Goal: Register for event/course

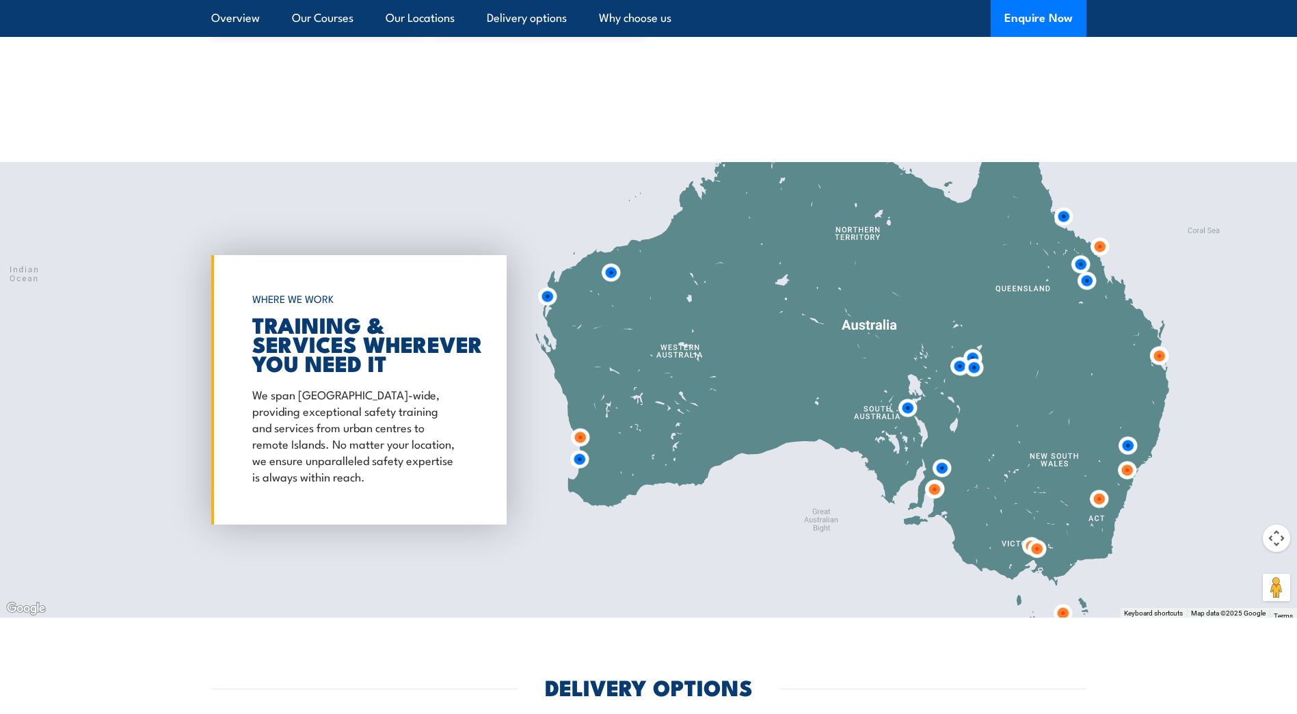
scroll to position [1914, 0]
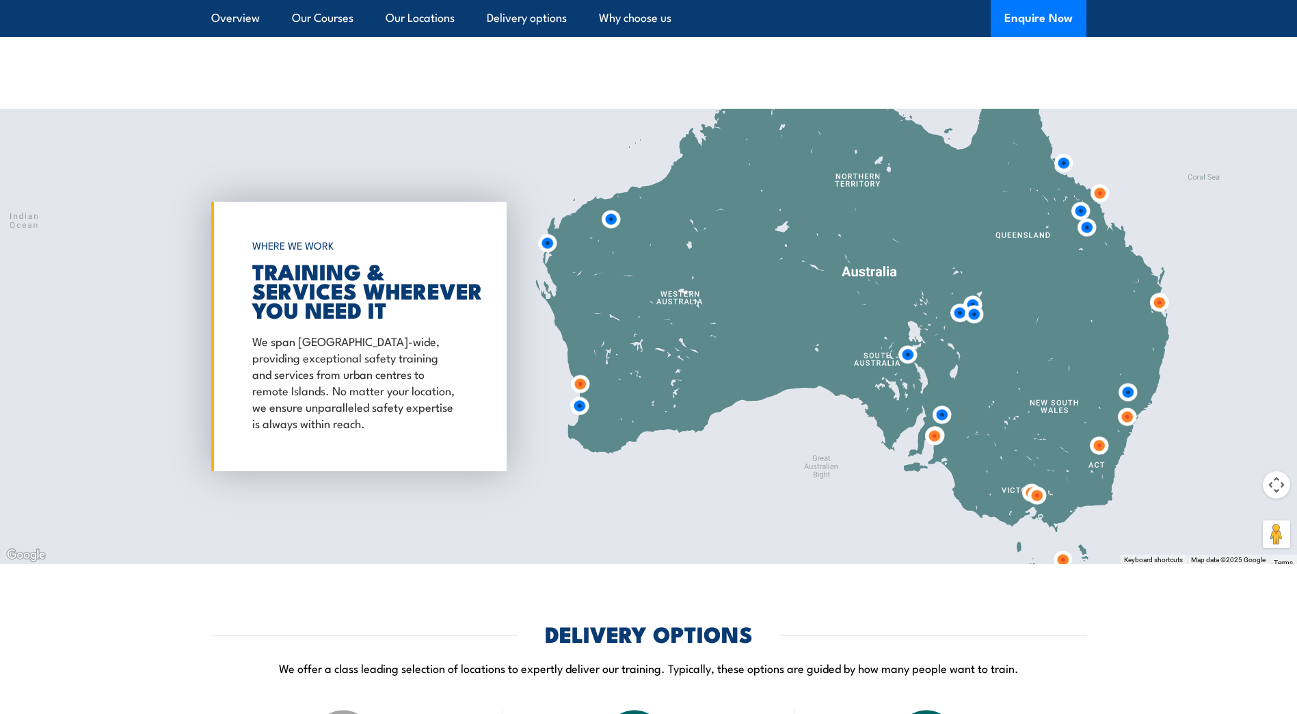
click at [935, 436] on img at bounding box center [934, 436] width 36 height 36
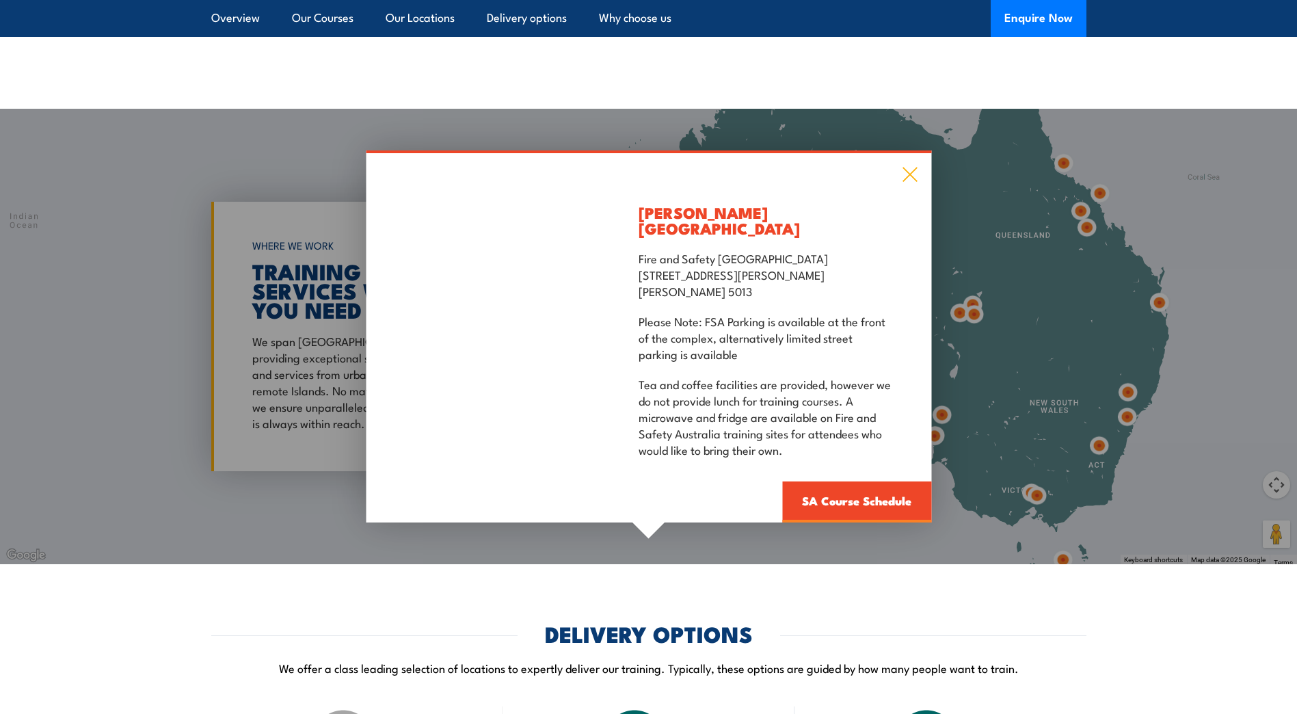
click at [912, 182] on icon at bounding box center [909, 174] width 16 height 15
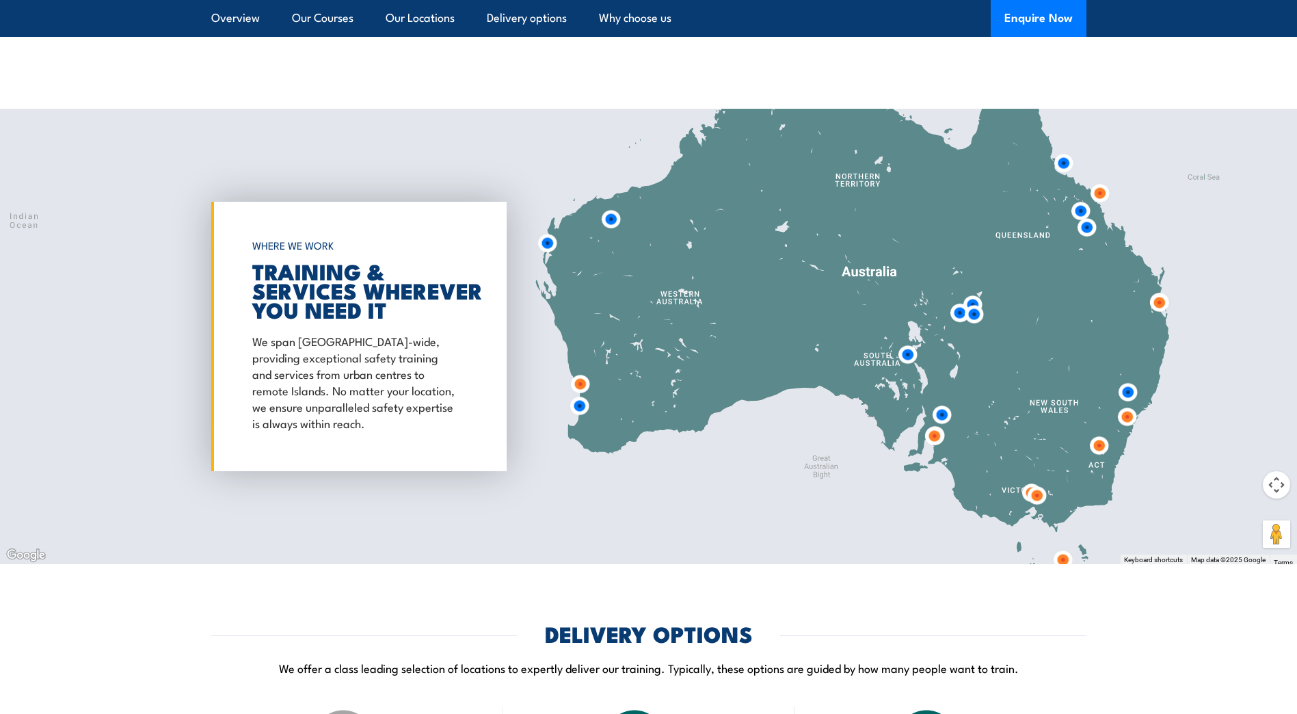
click at [1285, 481] on button "Map camera controls" at bounding box center [1275, 484] width 27 height 27
click at [1245, 454] on button "Zoom in" at bounding box center [1241, 450] width 27 height 27
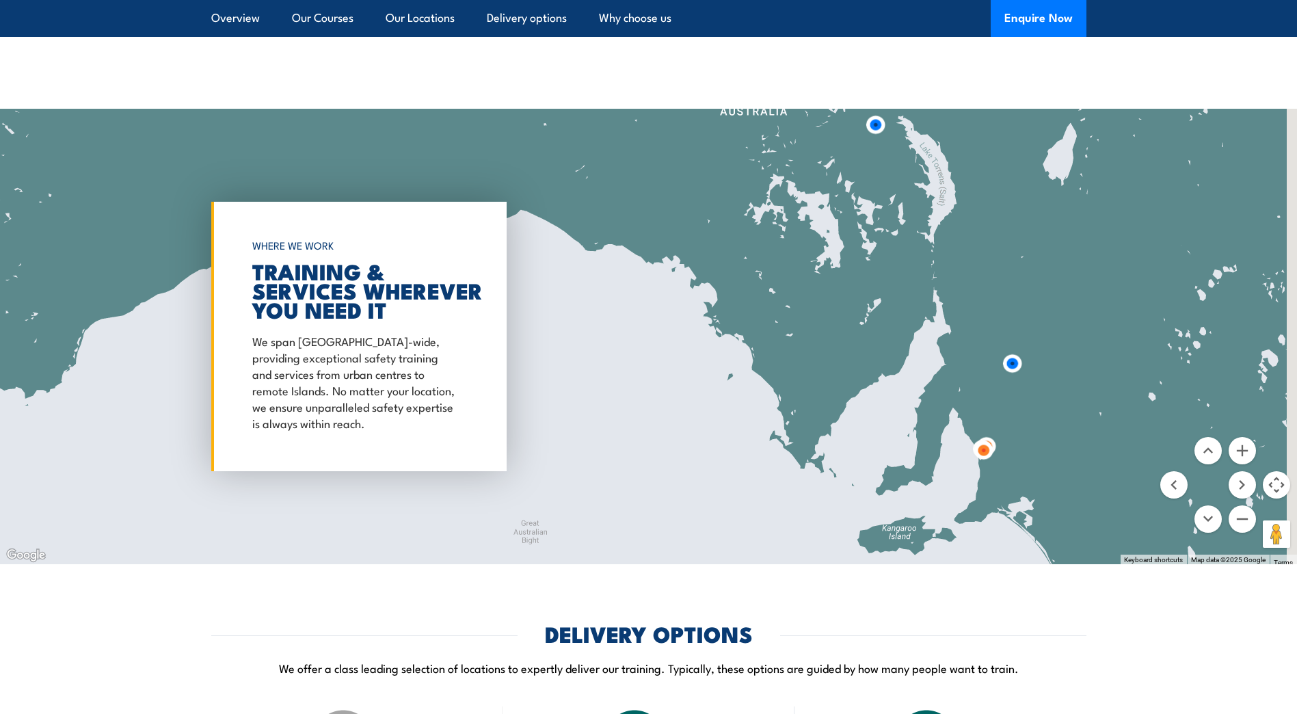
drag, startPoint x: 1035, startPoint y: 507, endPoint x: 219, endPoint y: 183, distance: 878.0
click at [219, 183] on div at bounding box center [648, 336] width 1297 height 455
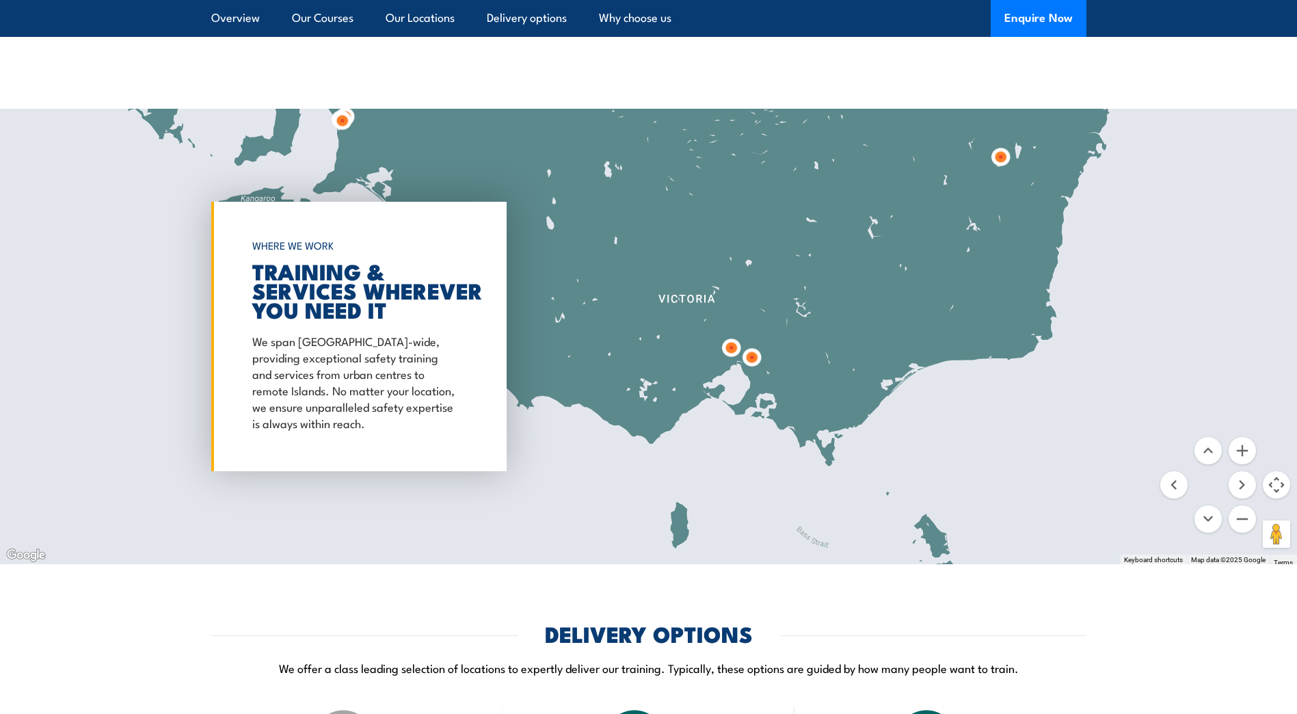
drag, startPoint x: 972, startPoint y: 415, endPoint x: 322, endPoint y: 85, distance: 728.7
click at [728, 349] on img at bounding box center [731, 347] width 36 height 36
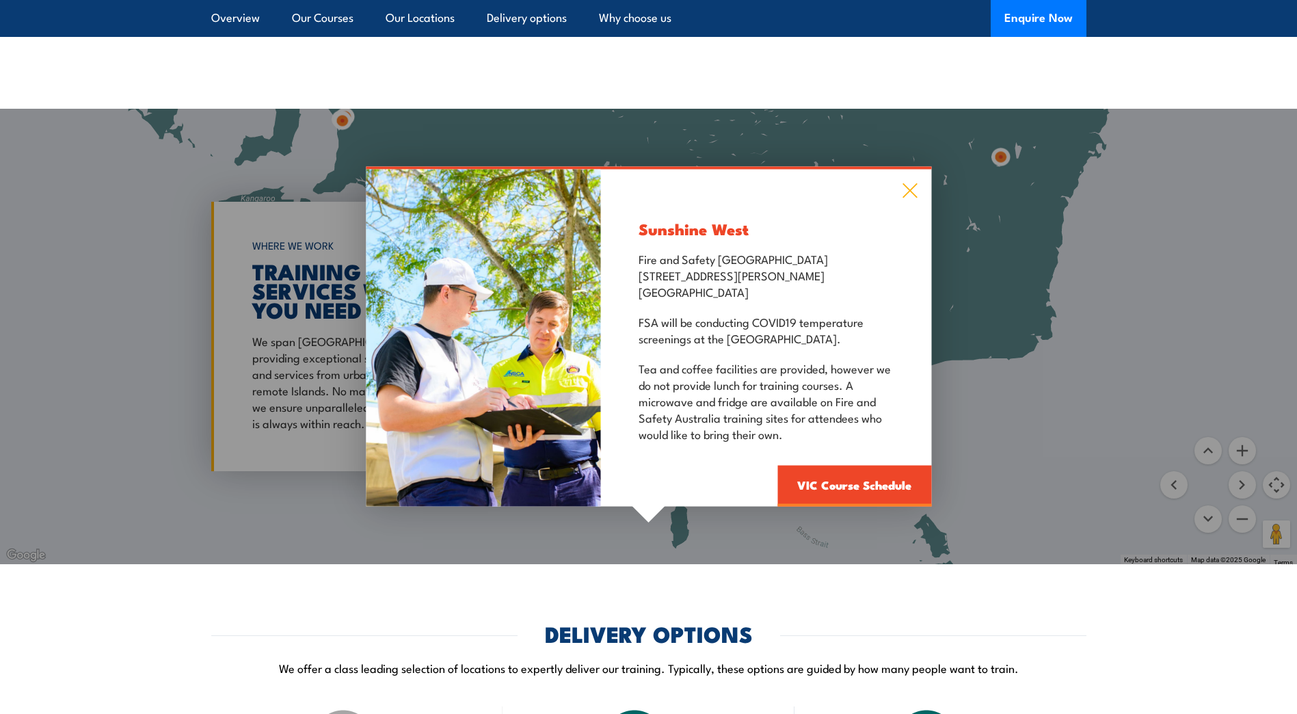
click at [907, 187] on icon at bounding box center [909, 190] width 16 height 15
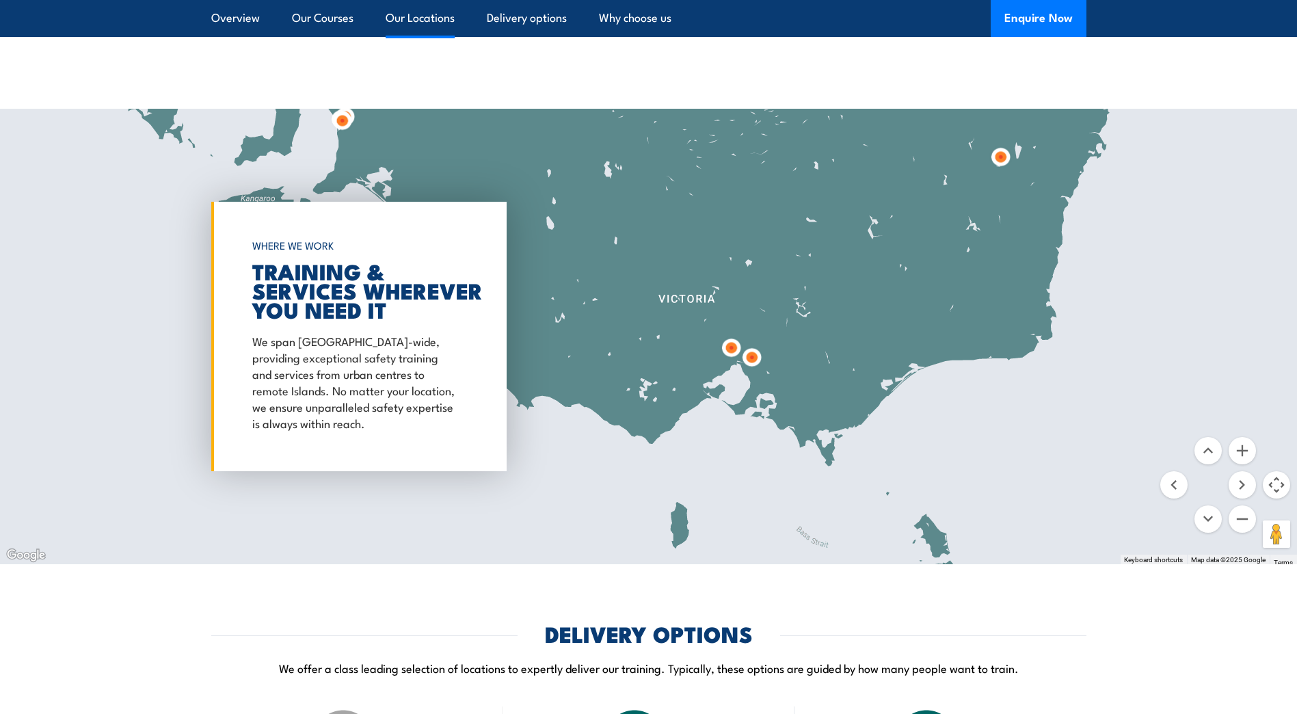
click at [436, 25] on link "Our Locations" at bounding box center [419, 18] width 69 height 36
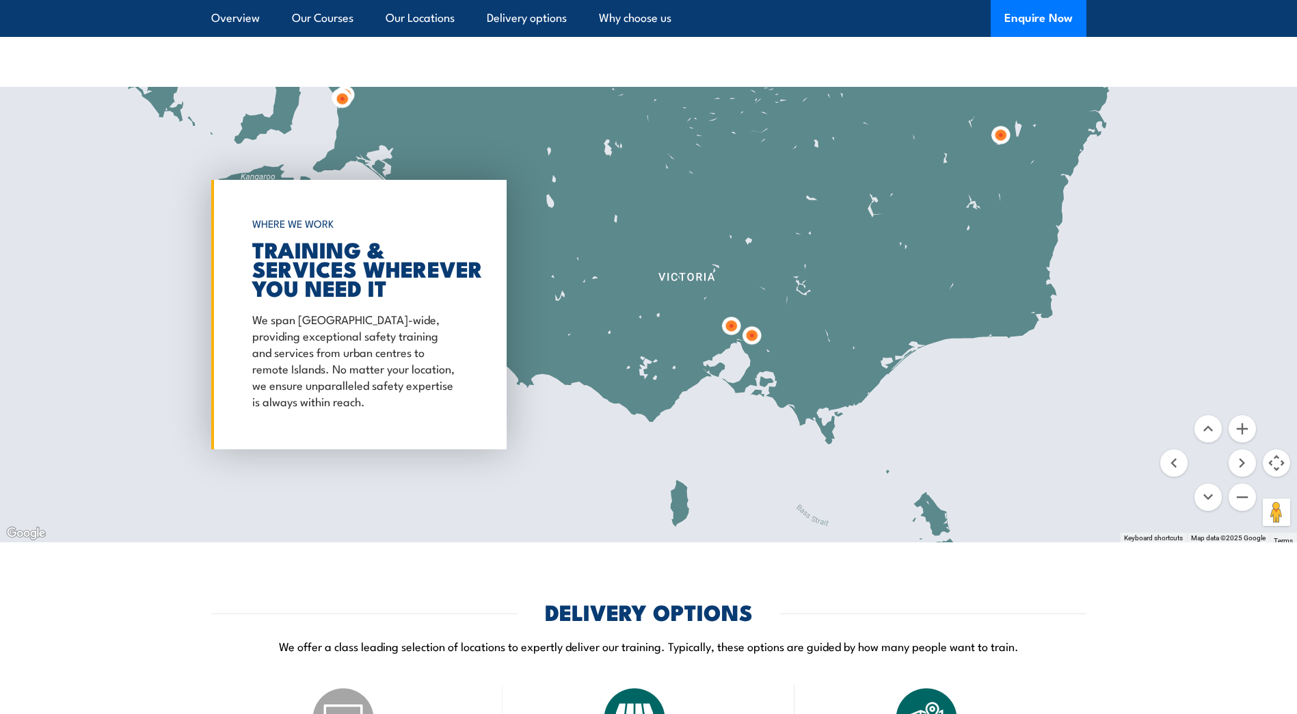
scroll to position [1938, 0]
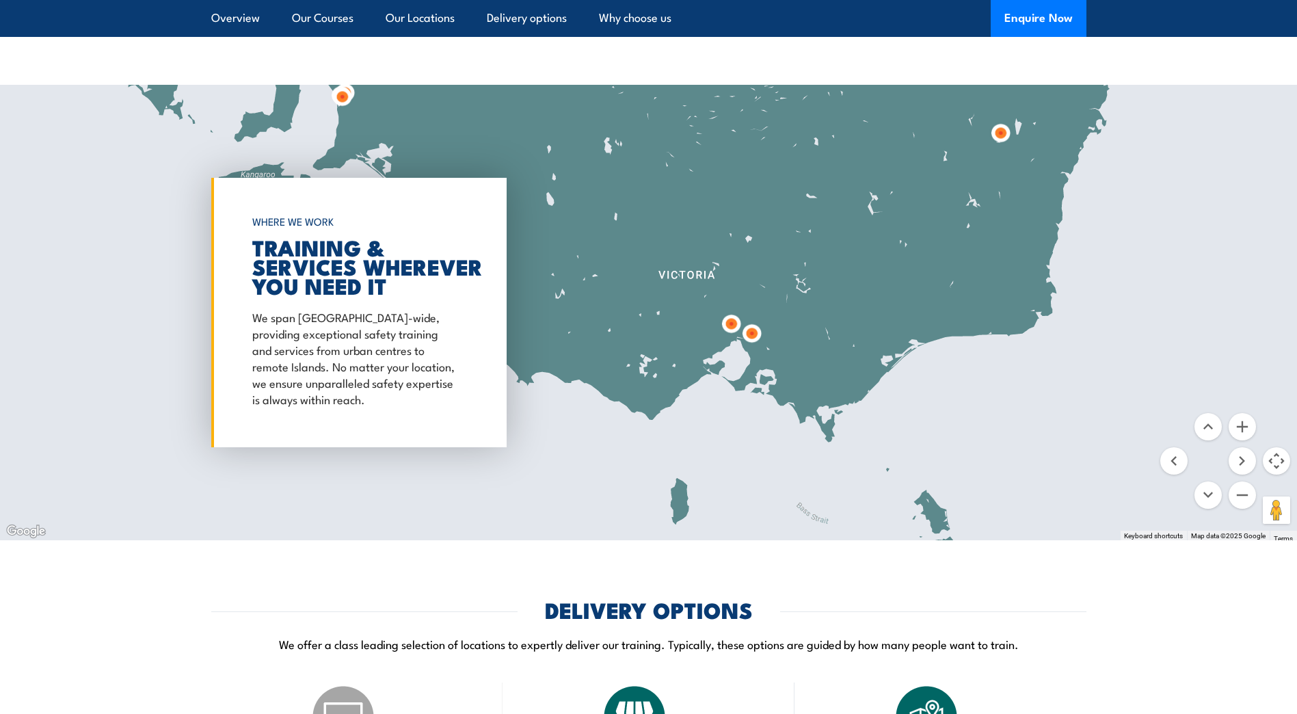
click at [747, 333] on img at bounding box center [751, 333] width 36 height 36
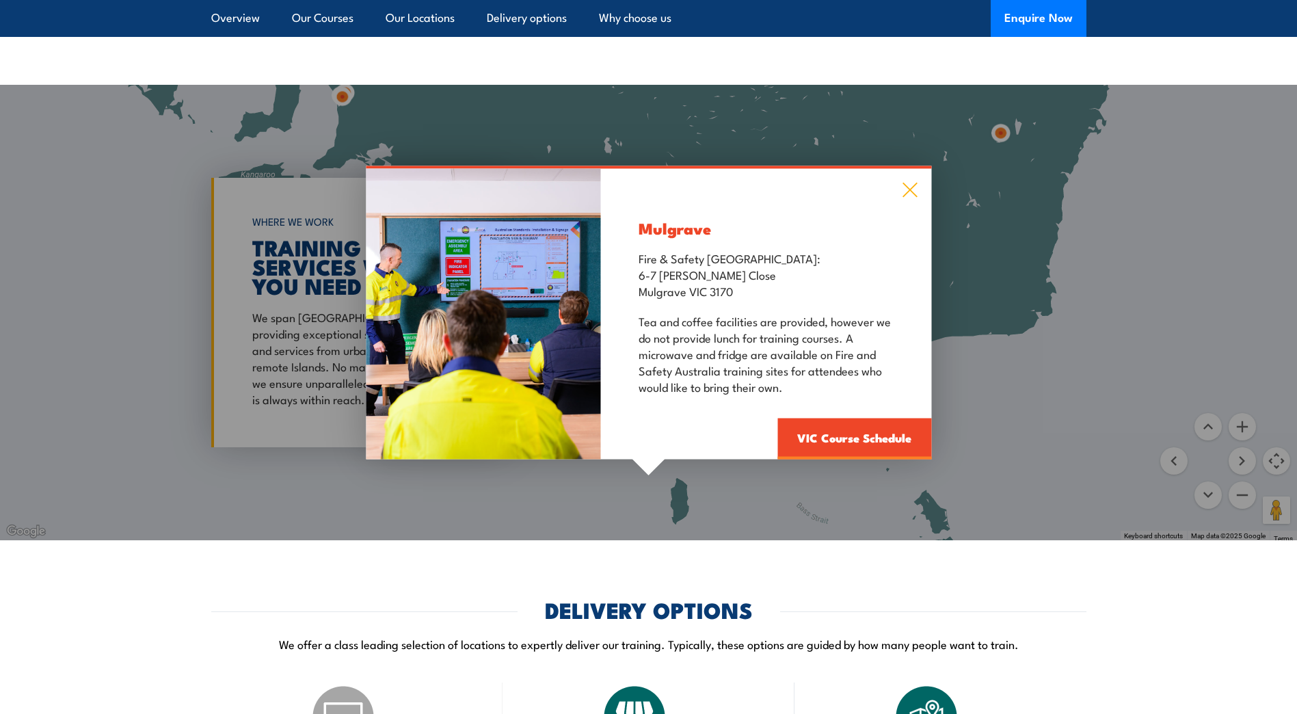
click at [910, 189] on icon at bounding box center [909, 190] width 14 height 14
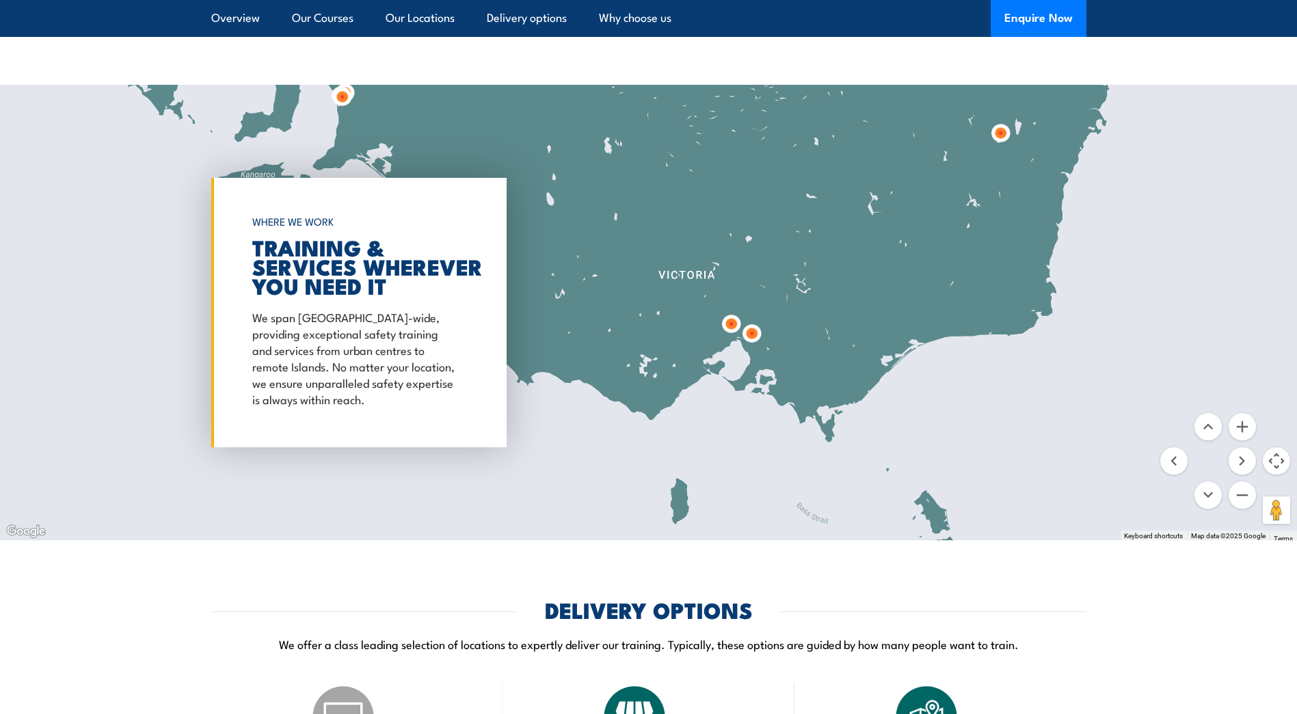
click at [727, 315] on img at bounding box center [731, 324] width 36 height 36
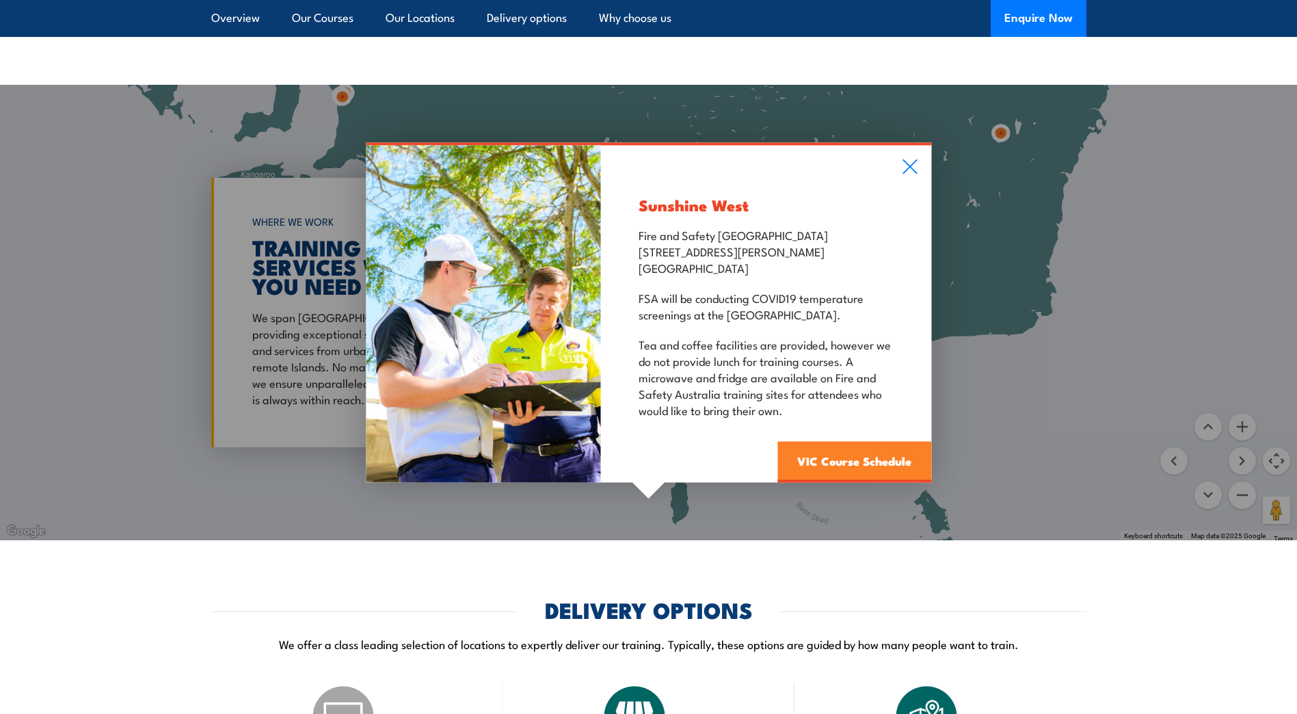
click at [807, 460] on link "VIC Course Schedule" at bounding box center [854, 462] width 154 height 41
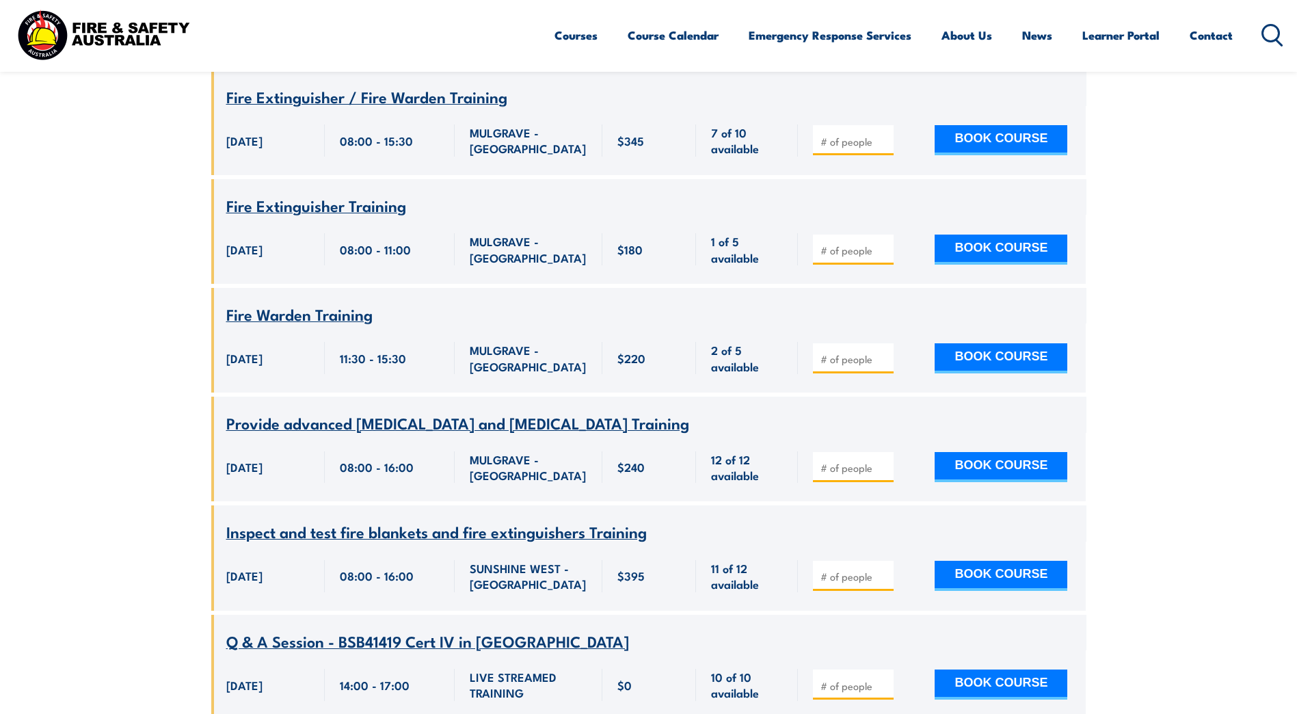
scroll to position [6124, 0]
